Goal: Transaction & Acquisition: Obtain resource

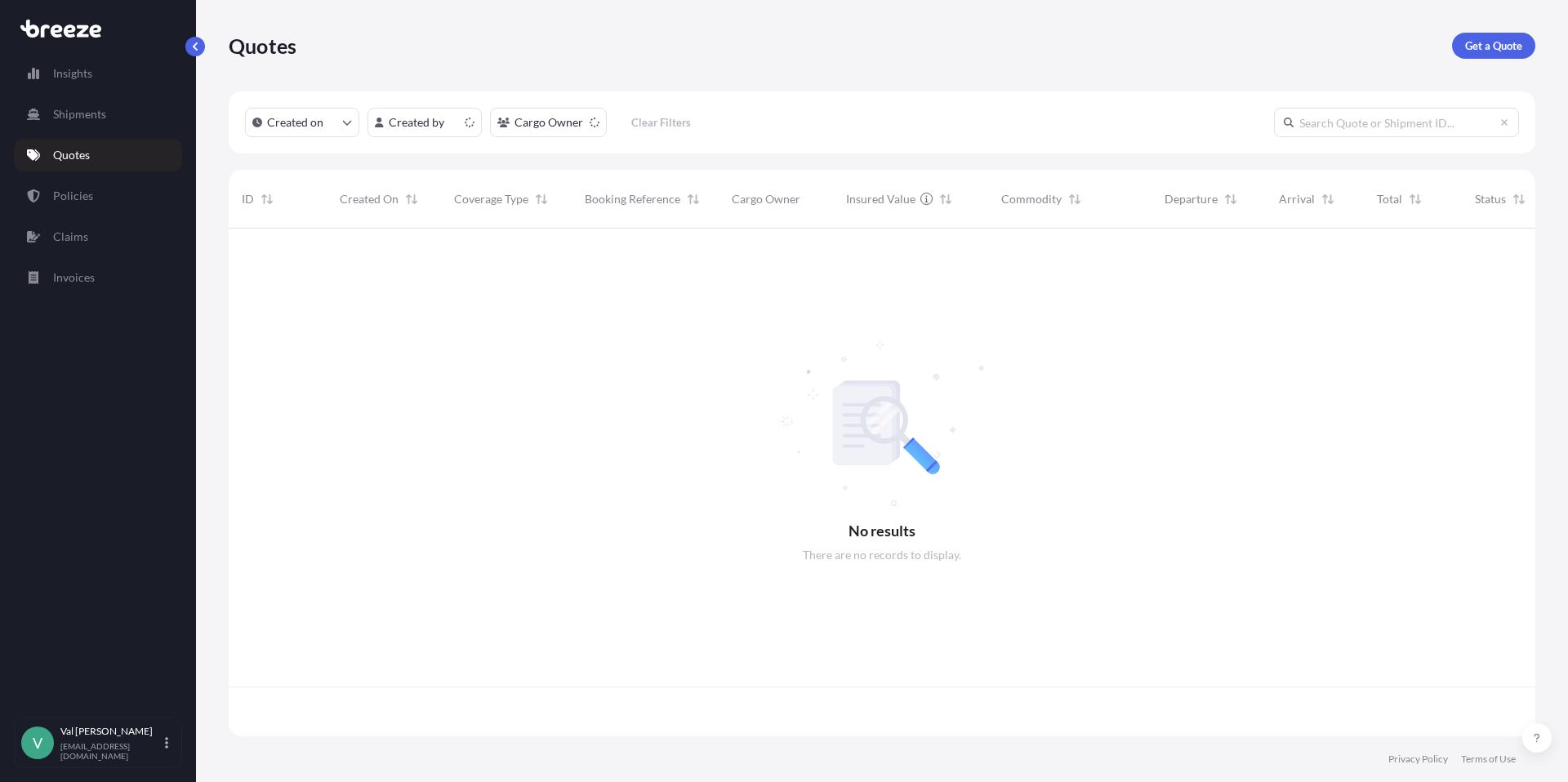
scroll to position [505, 1294]
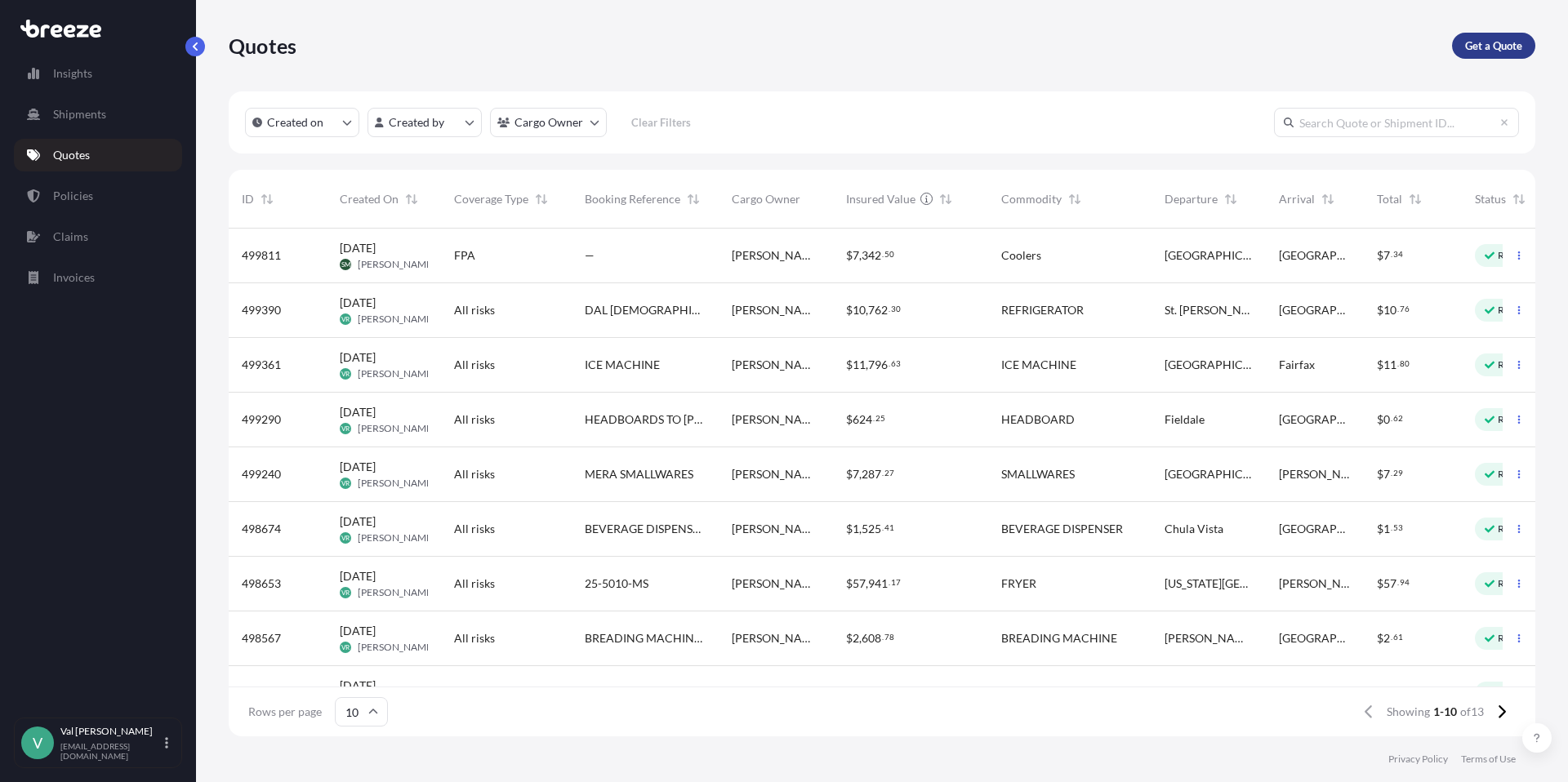
click at [1488, 47] on p "Get a Quote" at bounding box center [1493, 46] width 57 height 16
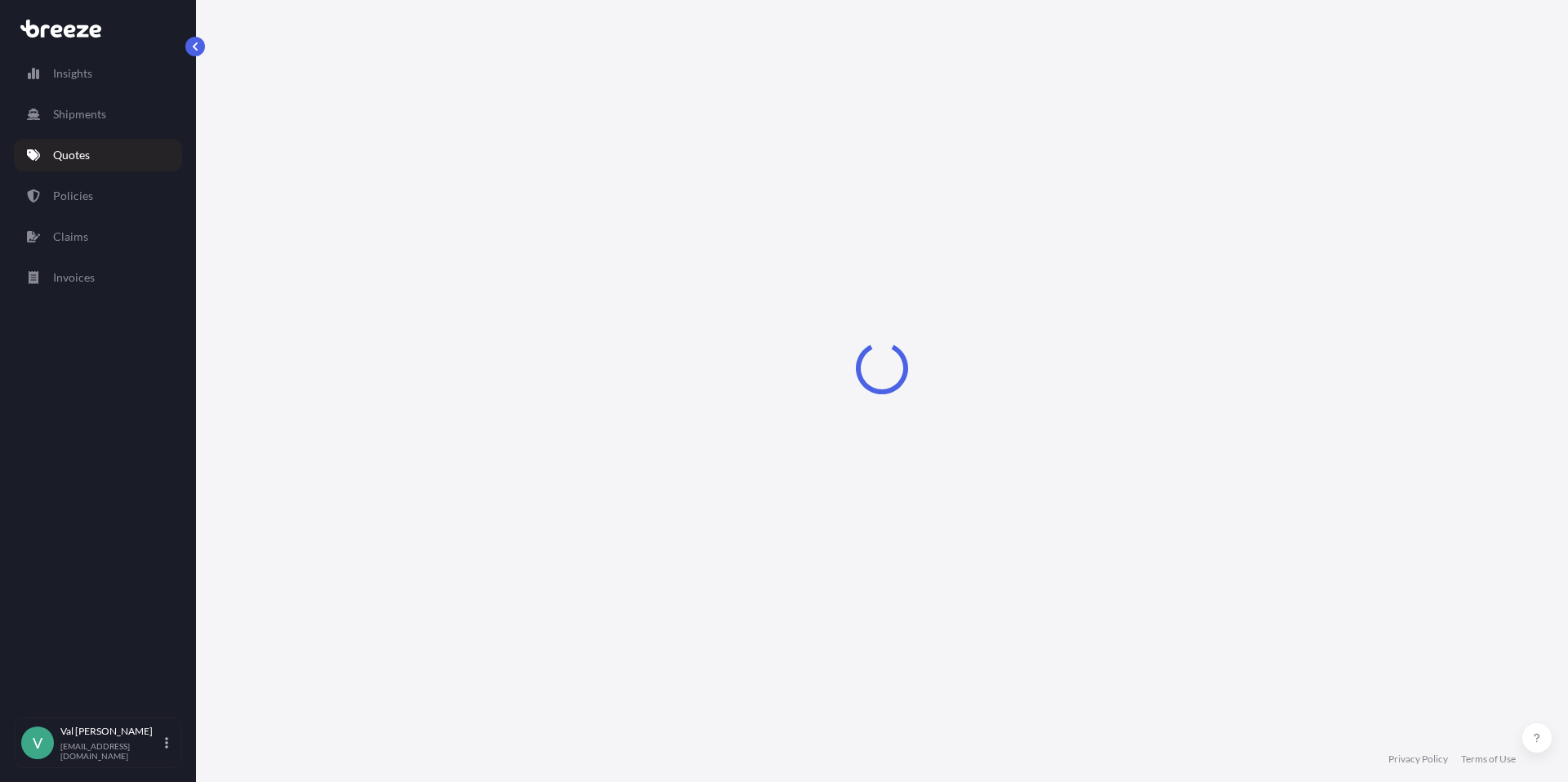
select select "Sea"
select select "1"
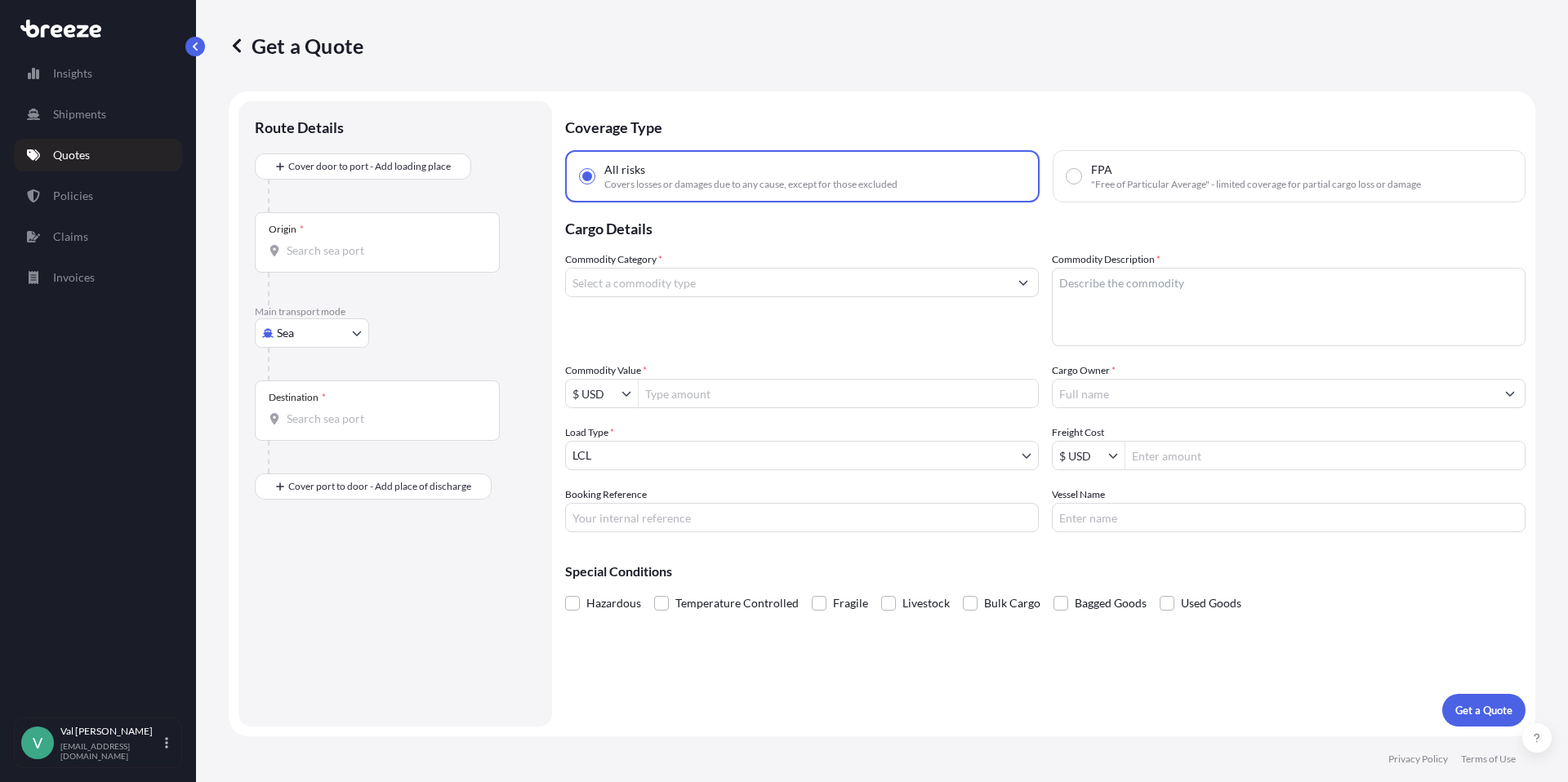
click at [322, 328] on body "Insights Shipments Quotes Policies Claims Invoices V [PERSON_NAME] [PERSON_NAME…" at bounding box center [784, 391] width 1568 height 782
click at [313, 431] on div "Road" at bounding box center [311, 434] width 101 height 29
select select "Road"
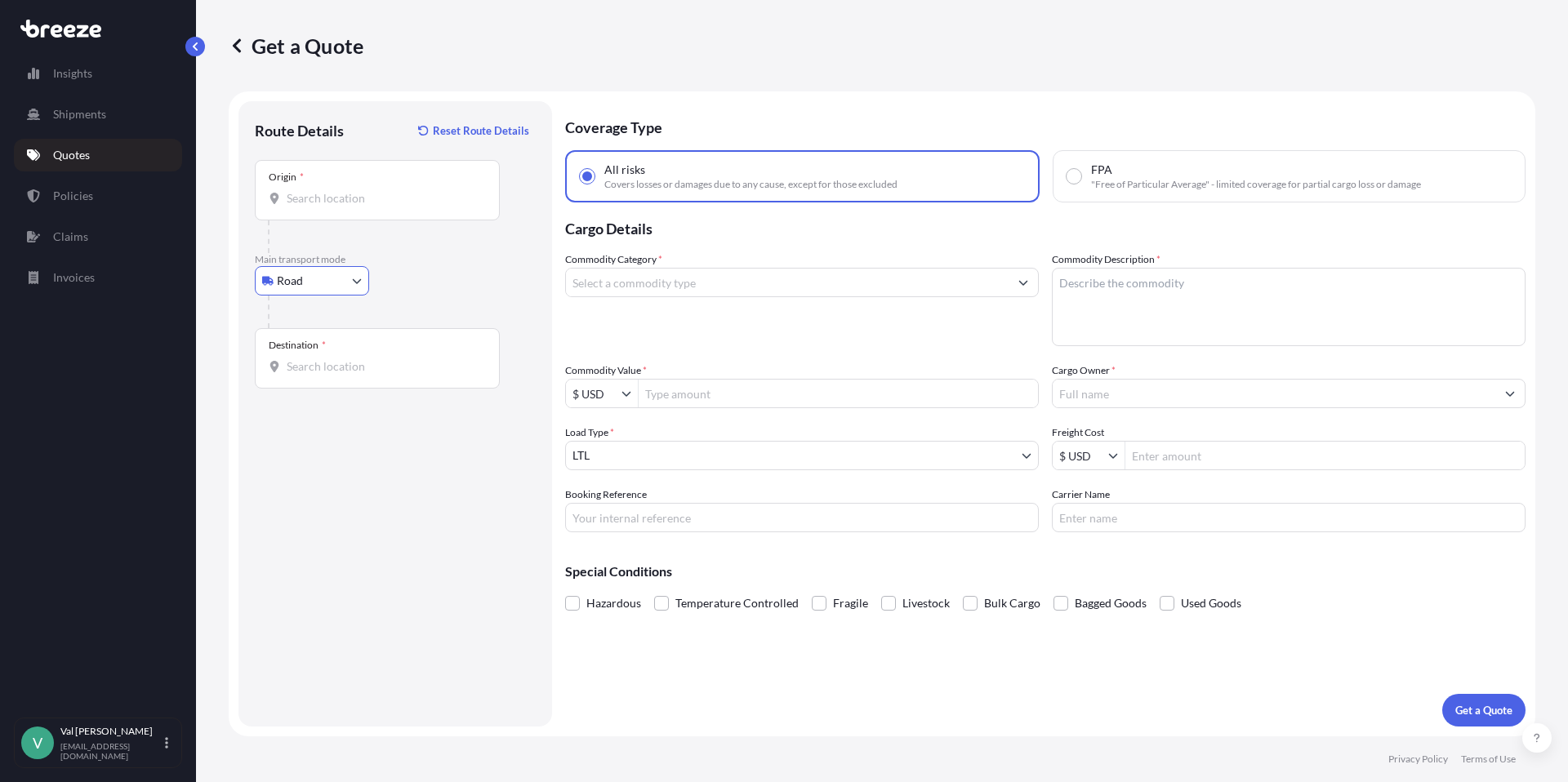
click at [321, 187] on div "Origin *" at bounding box center [377, 190] width 245 height 60
click at [321, 191] on input "Origin *" at bounding box center [382, 199] width 193 height 16
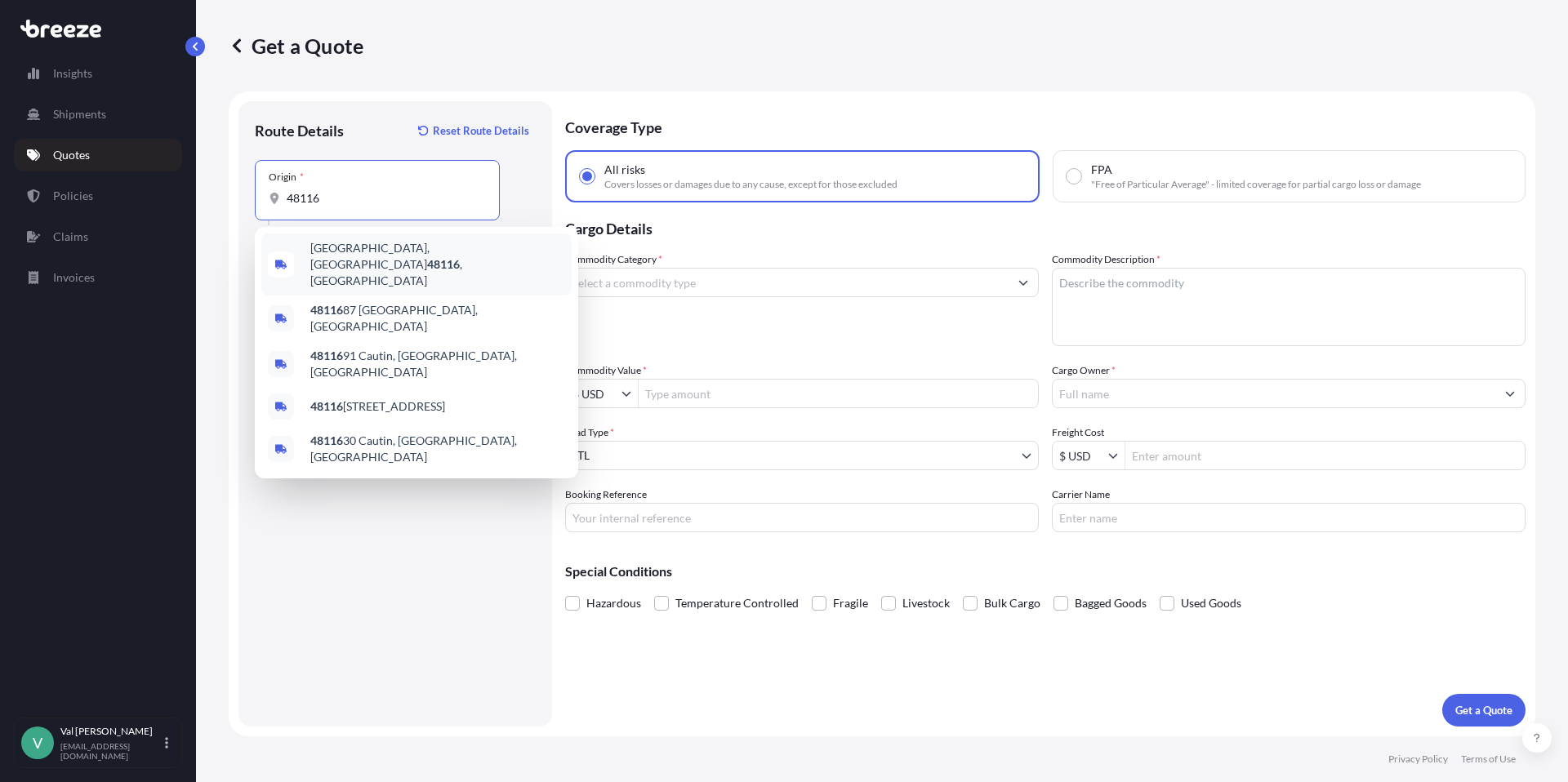
click at [331, 249] on span "[GEOGRAPHIC_DATA] , [GEOGRAPHIC_DATA]" at bounding box center [437, 265] width 255 height 49
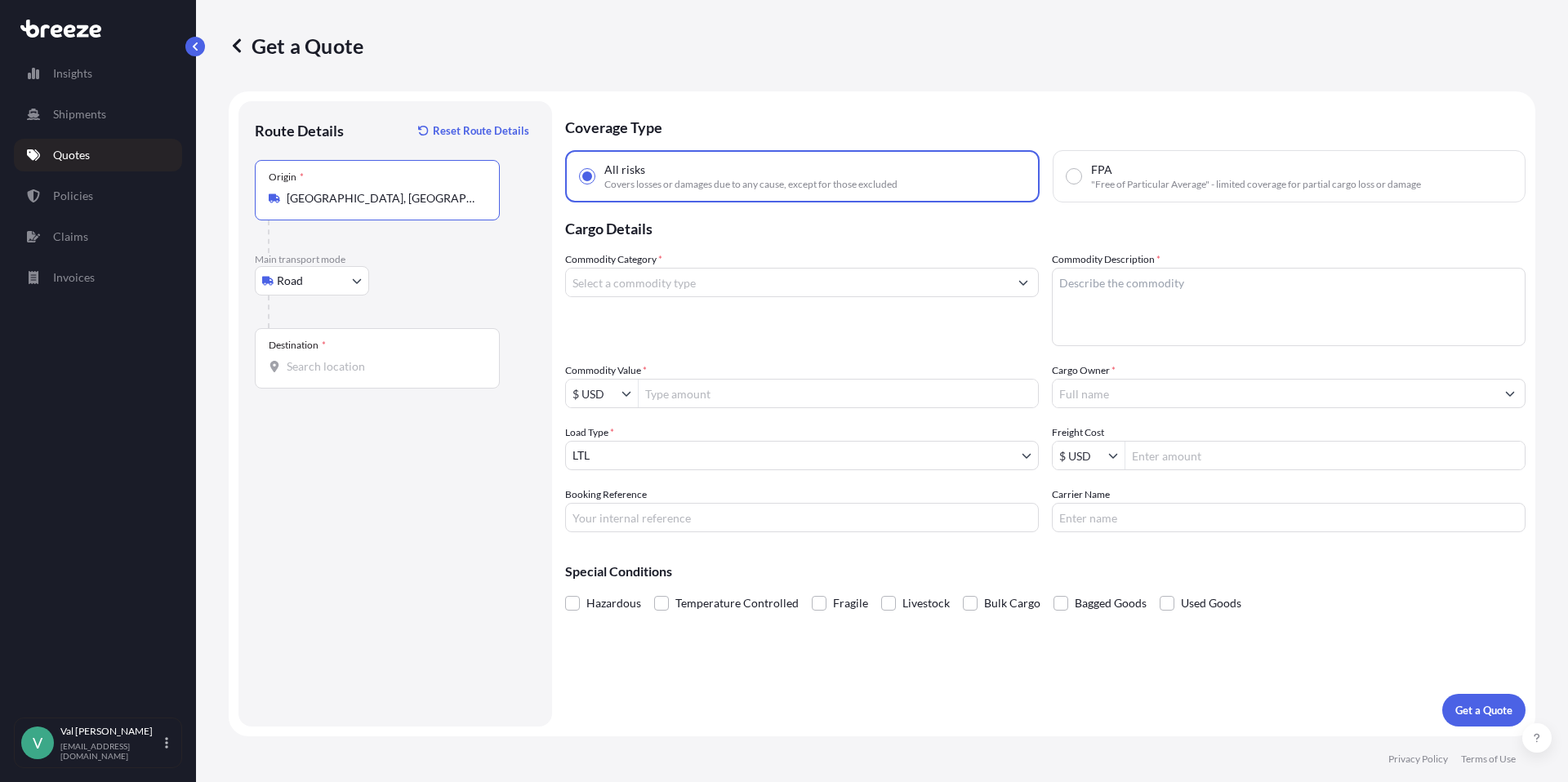
type input "[GEOGRAPHIC_DATA], [GEOGRAPHIC_DATA]"
click at [330, 362] on input "Destination *" at bounding box center [382, 367] width 193 height 16
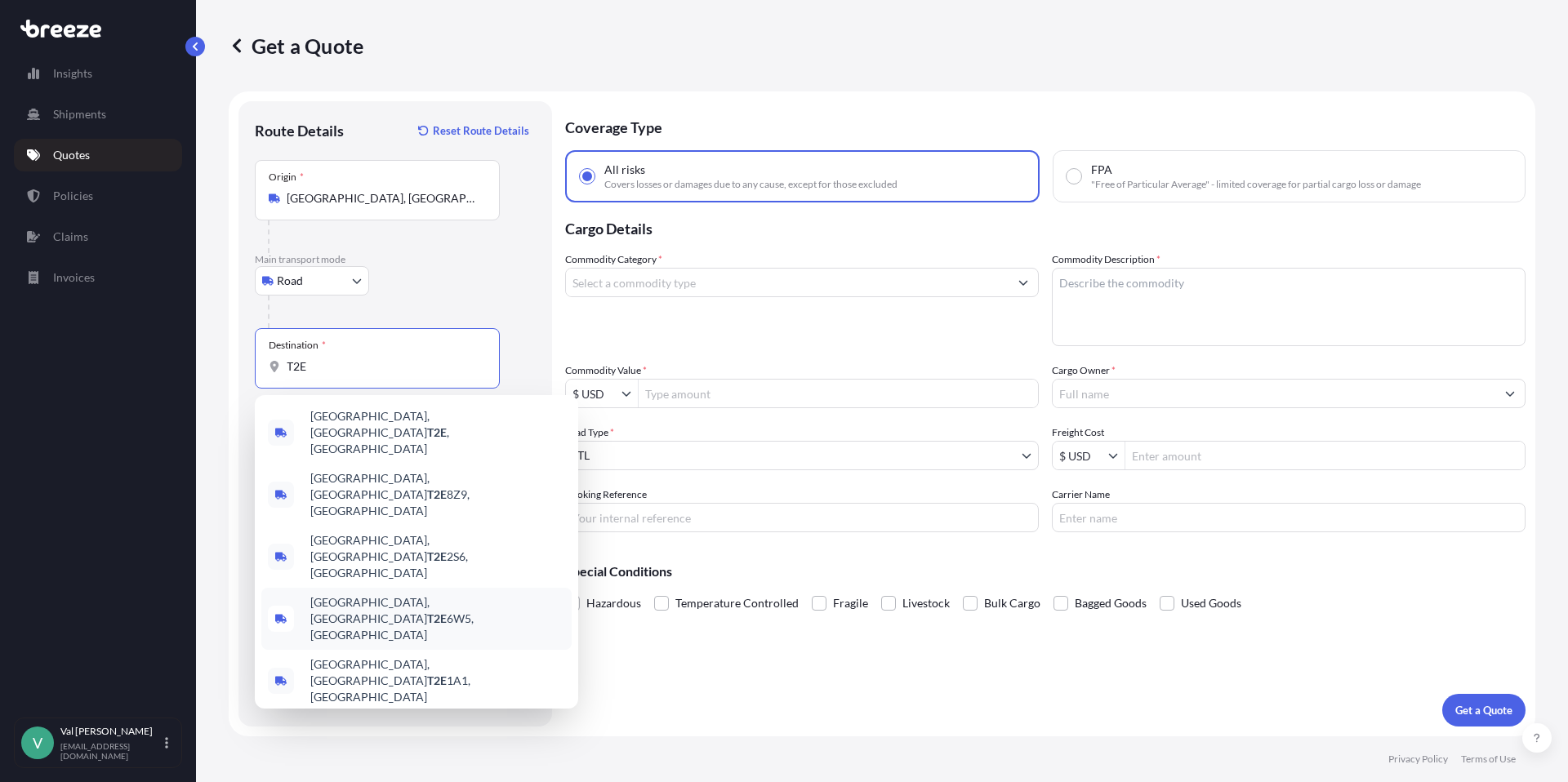
click at [401, 594] on span "[GEOGRAPHIC_DATA], AB T2E 6W5, [GEOGRAPHIC_DATA]" at bounding box center [437, 619] width 255 height 49
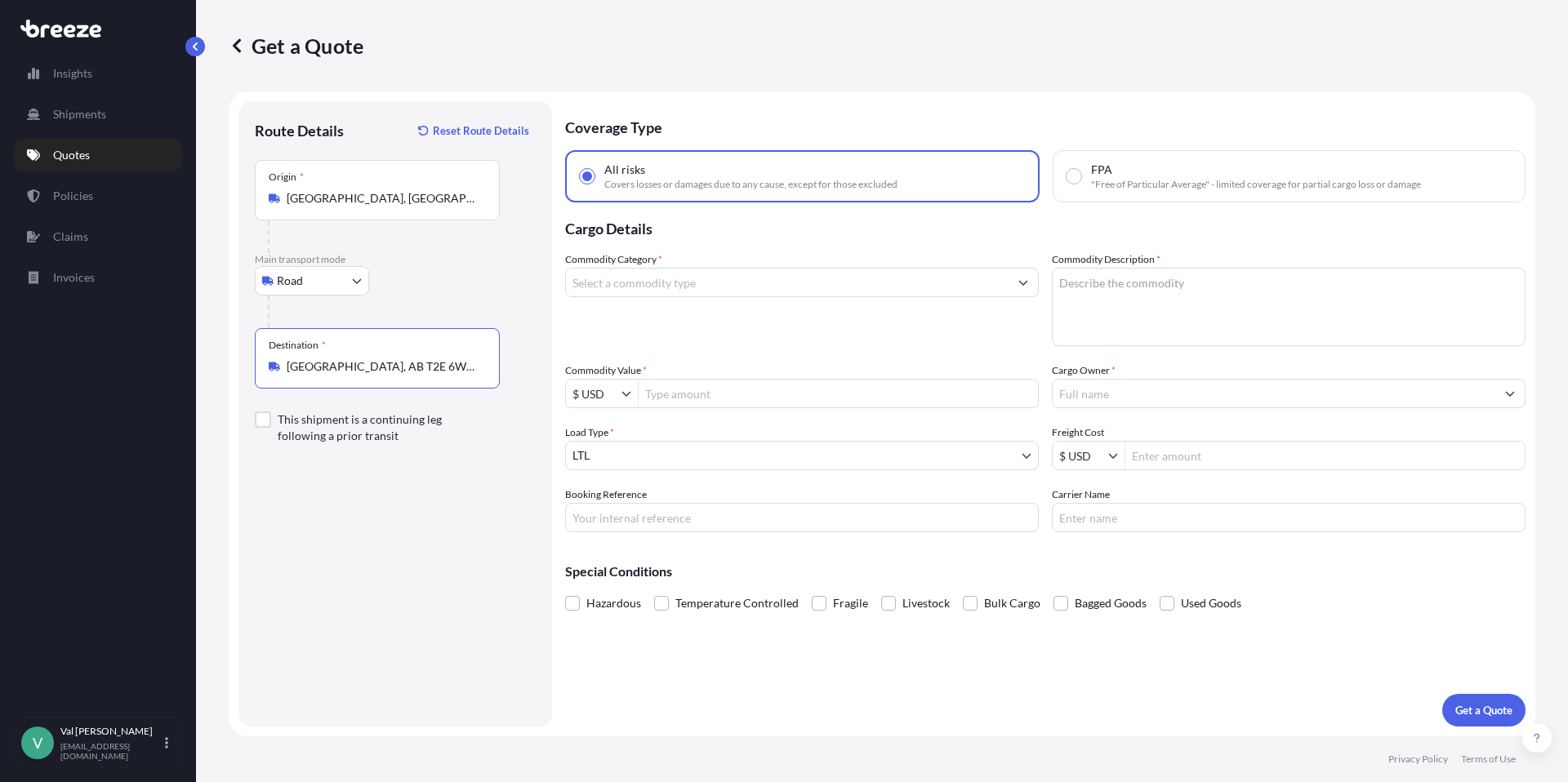
type input "[GEOGRAPHIC_DATA], AB T2E 6W5, [GEOGRAPHIC_DATA]"
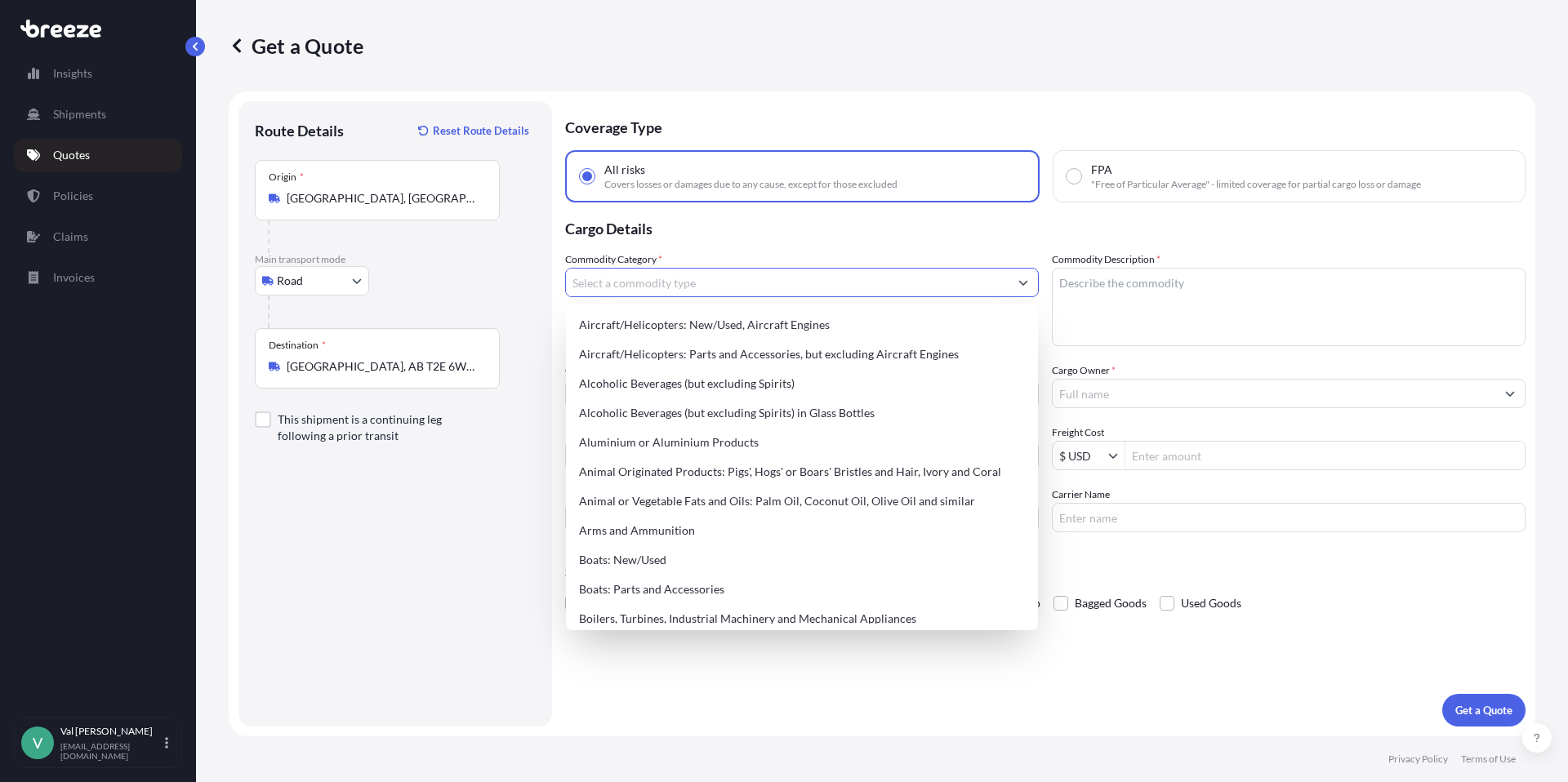
click at [688, 285] on input "Commodity Category *" at bounding box center [787, 283] width 443 height 29
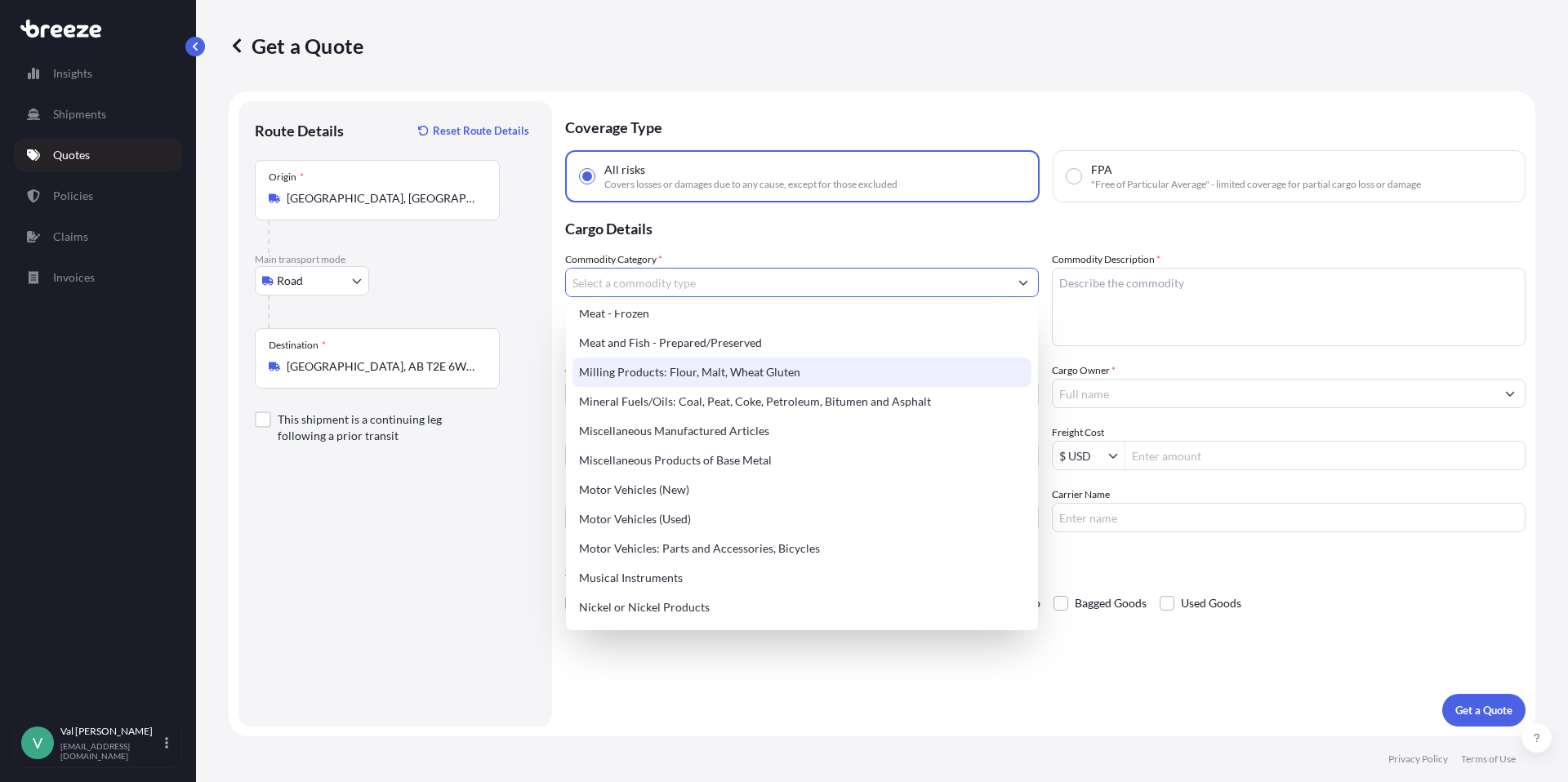
scroll to position [2260, 0]
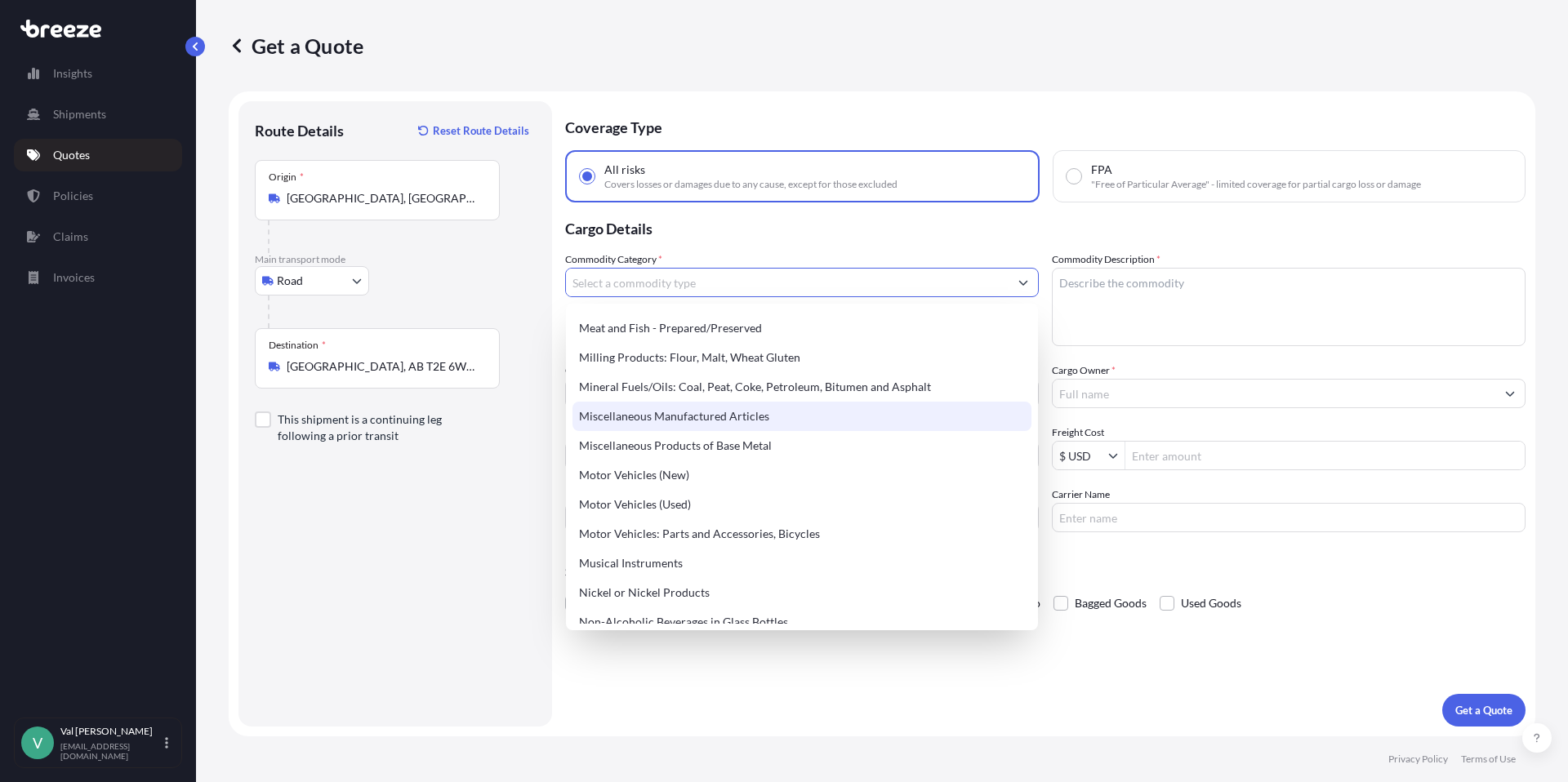
click at [744, 414] on div "Miscellaneous Manufactured Articles" at bounding box center [801, 416] width 459 height 29
type input "Miscellaneous Manufactured Articles"
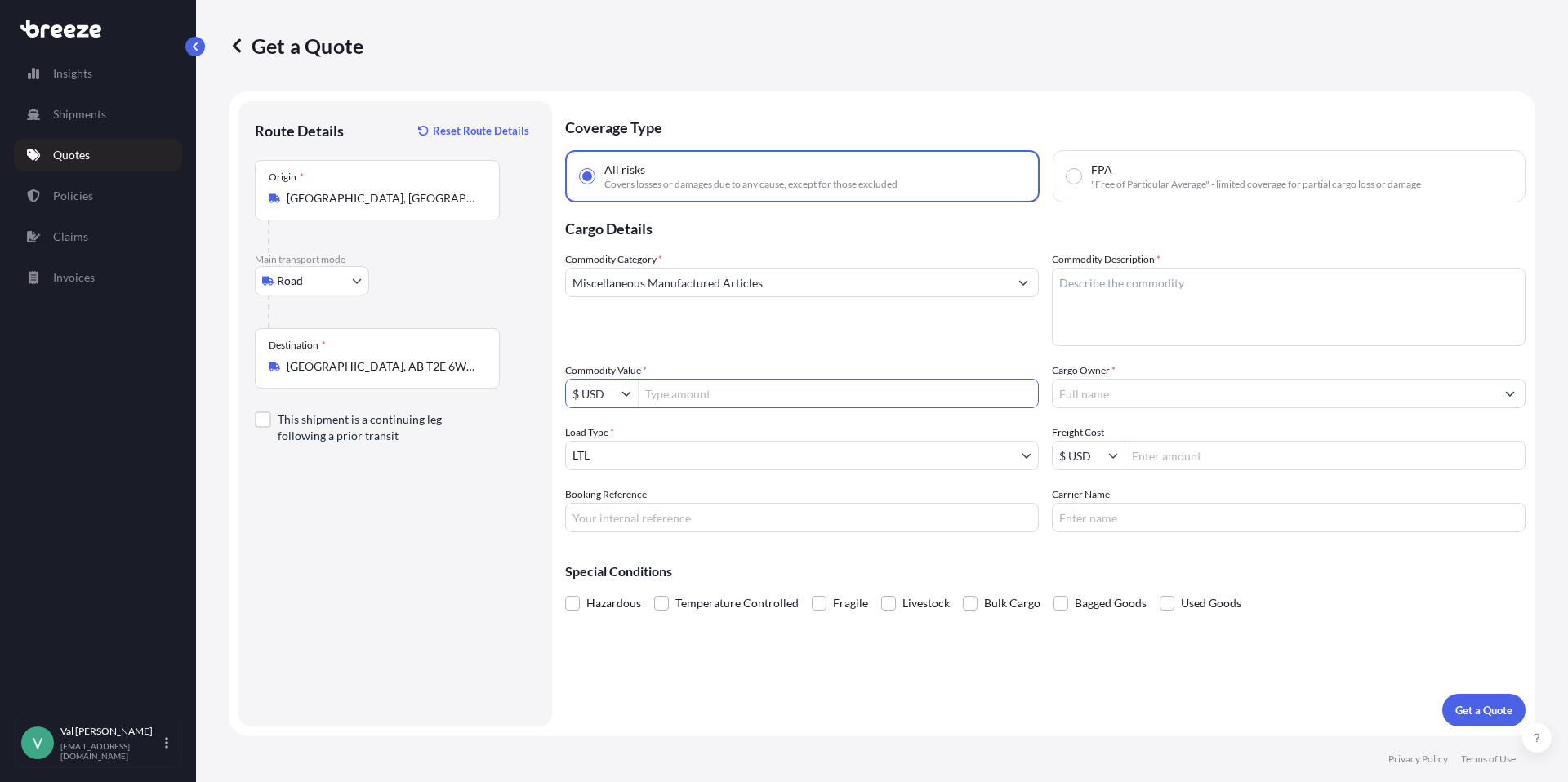
click at [727, 394] on input "Commodity Value *" at bounding box center [839, 393] width 400 height 29
type input "14,323"
click at [631, 523] on input "Booking Reference" at bounding box center [801, 517] width 474 height 29
type input "C"
type input "TURBOCHEF"
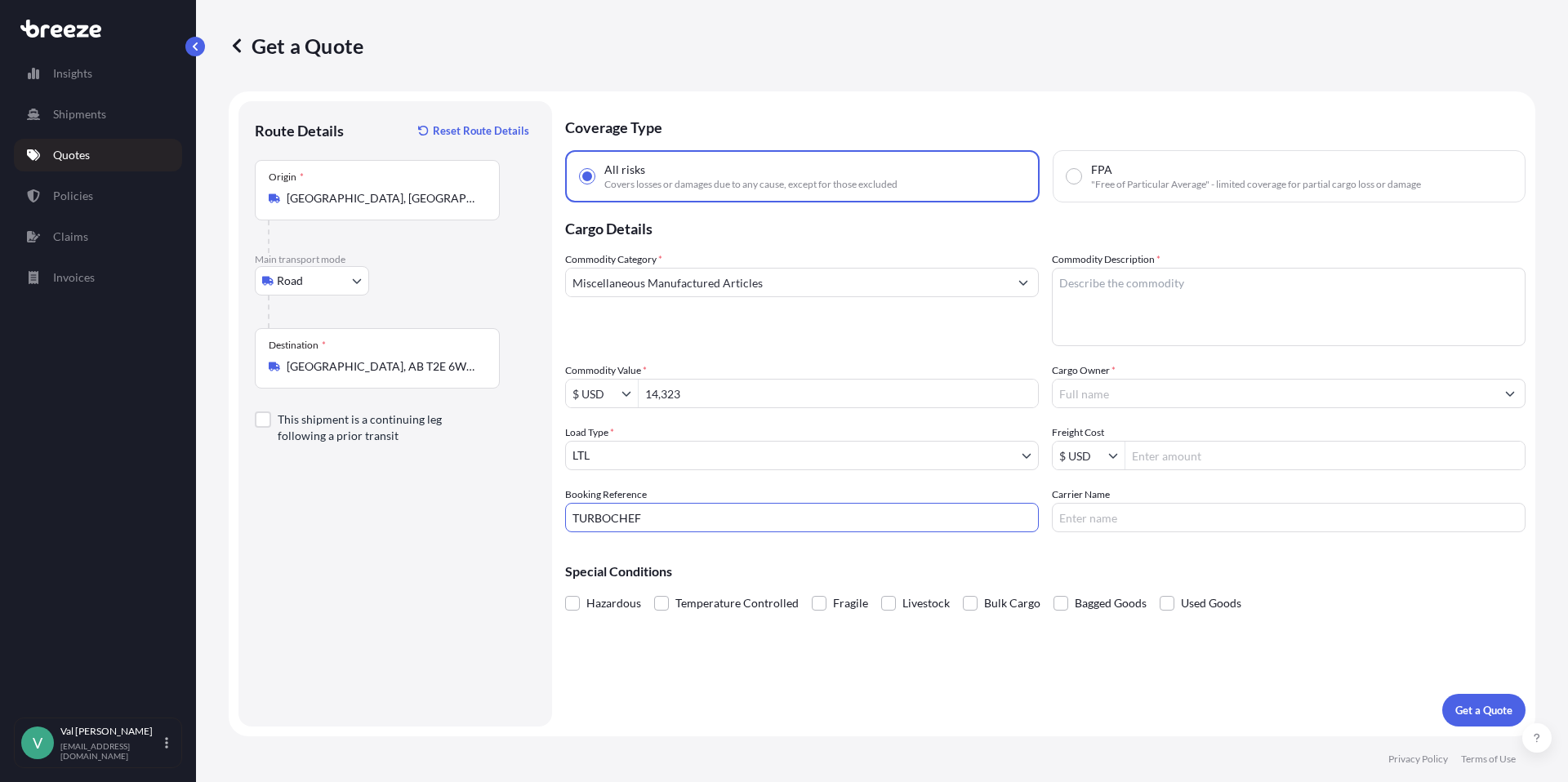
click at [1116, 289] on textarea "Commodity Description *" at bounding box center [1289, 308] width 474 height 78
type textarea "TURBOCHEF OVEN"
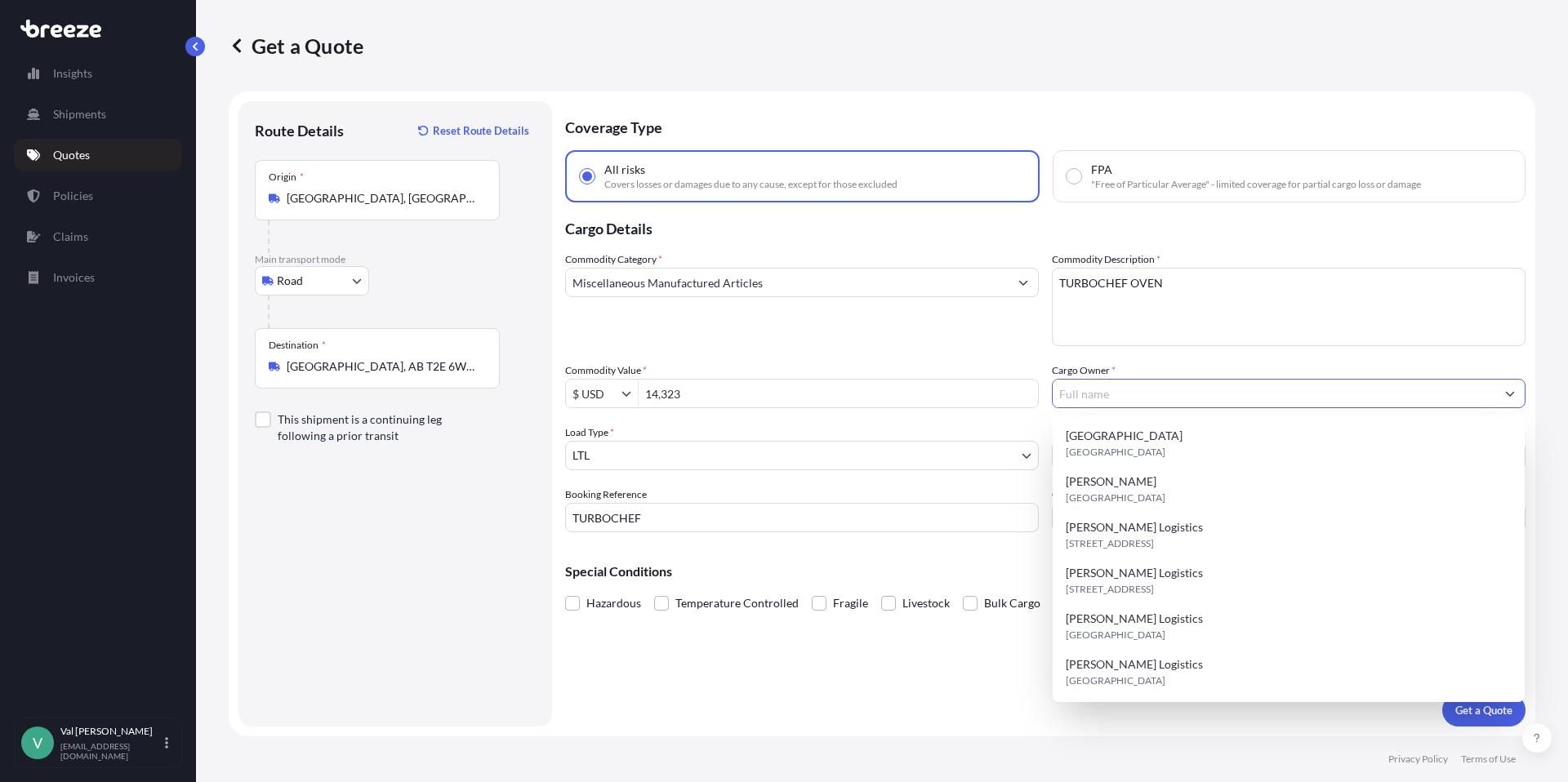
click at [1110, 398] on input "Cargo Owner *" at bounding box center [1273, 393] width 443 height 29
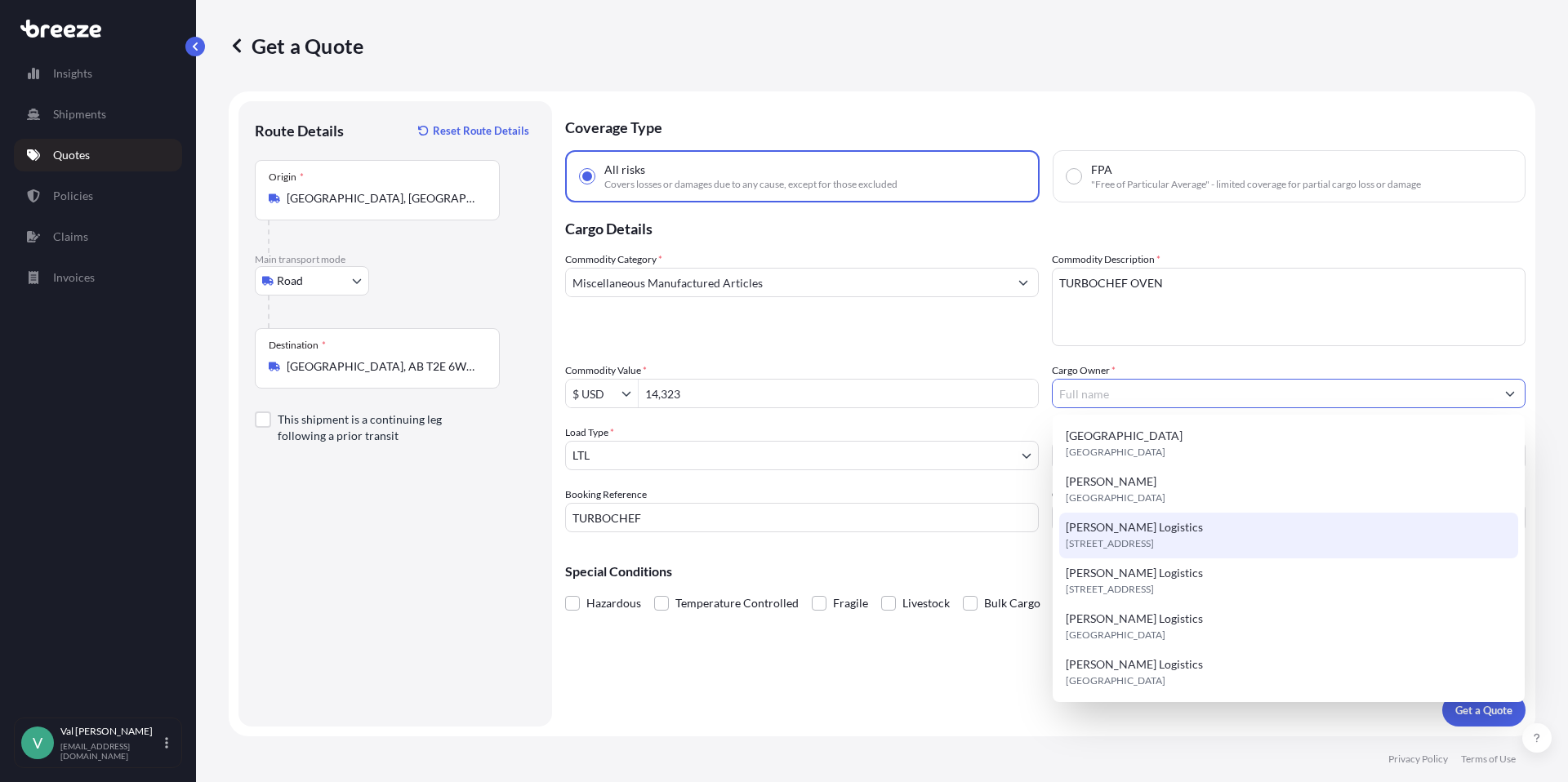
click at [1159, 530] on div "[PERSON_NAME] Logistics [STREET_ADDRESS]" at bounding box center [1289, 536] width 459 height 46
type input "[PERSON_NAME] Logistics"
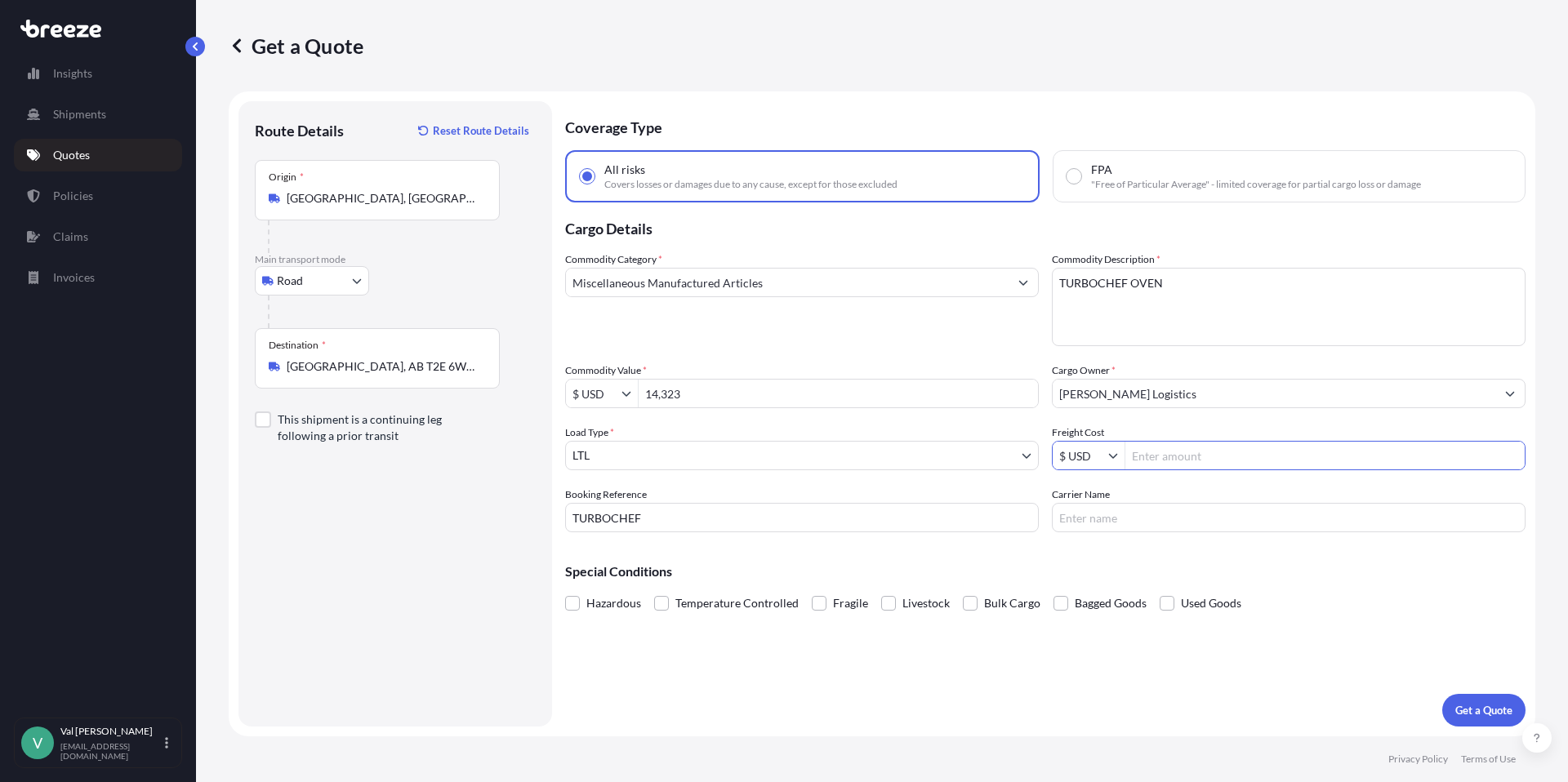
click at [1208, 462] on input "Freight Cost" at bounding box center [1325, 455] width 400 height 29
type input "305.32"
click at [1160, 519] on input "Carrier Name" at bounding box center [1289, 517] width 474 height 29
type input "TFORCE"
click at [1475, 709] on p "Get a Quote" at bounding box center [1484, 711] width 57 height 16
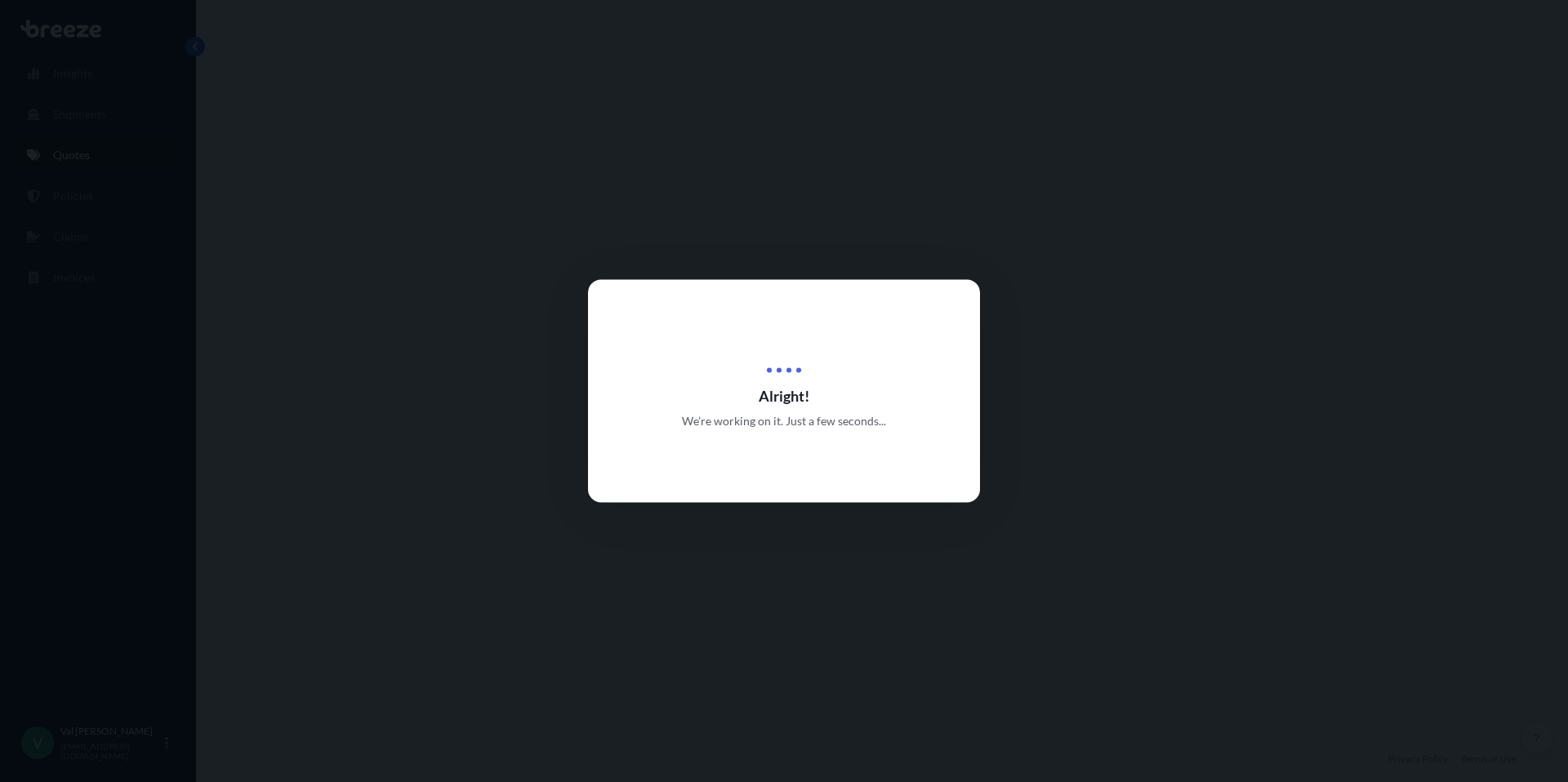
select select "Road"
select select "1"
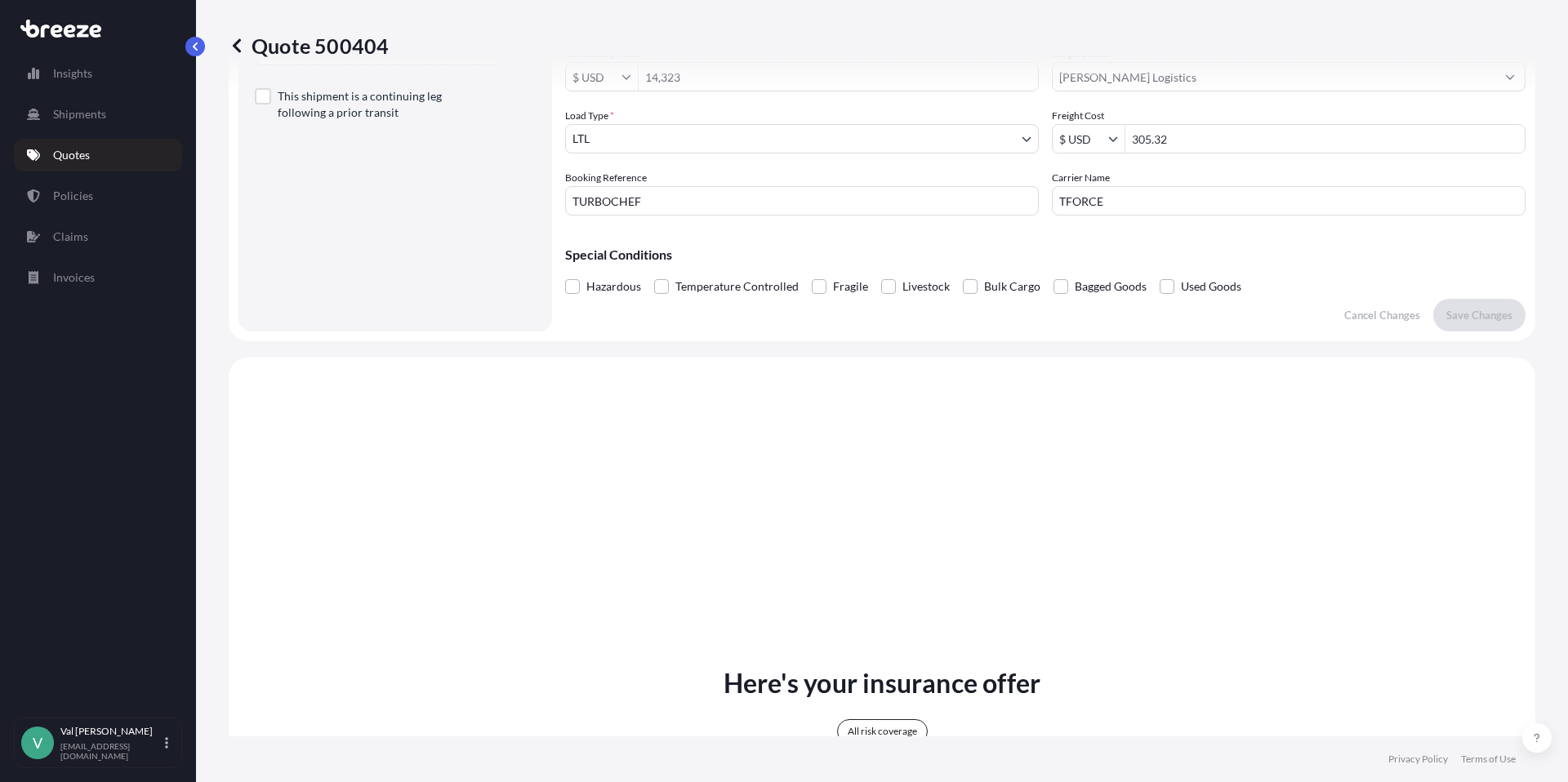
scroll to position [593, 0]
